Goal: Answer question/provide support

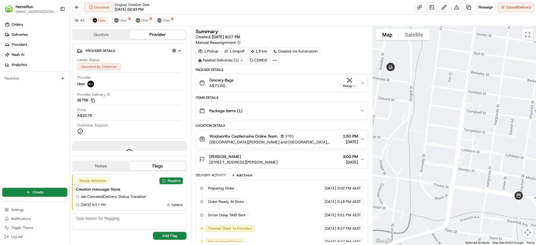
scroll to position [21, 0]
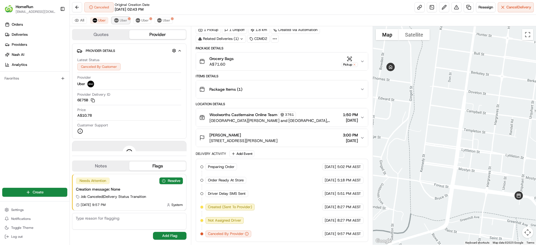
click at [121, 21] on span "Uber" at bounding box center [124, 20] width 8 height 4
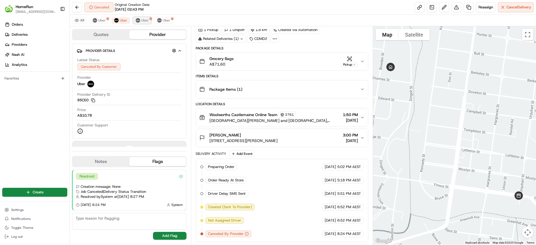
click at [144, 21] on span "Uber" at bounding box center [145, 20] width 8 height 4
click at [167, 18] on span "Uber" at bounding box center [167, 20] width 8 height 4
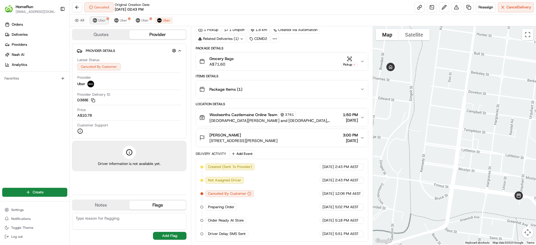
click at [98, 23] on button "Uber" at bounding box center [99, 20] width 18 height 7
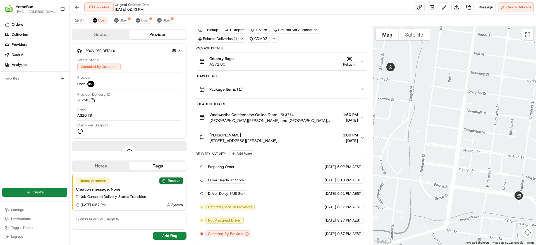
click at [167, 183] on button "Resolve" at bounding box center [170, 180] width 23 height 7
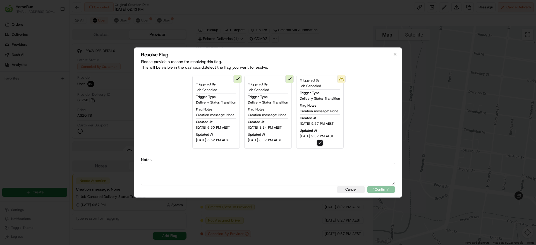
type button "on"
click at [226, 174] on textarea at bounding box center [268, 174] width 254 height 22
type textarea "Customer has been refunded"
click at [383, 189] on button ""Confirm"" at bounding box center [381, 189] width 28 height 7
